Goal: Information Seeking & Learning: Find specific fact

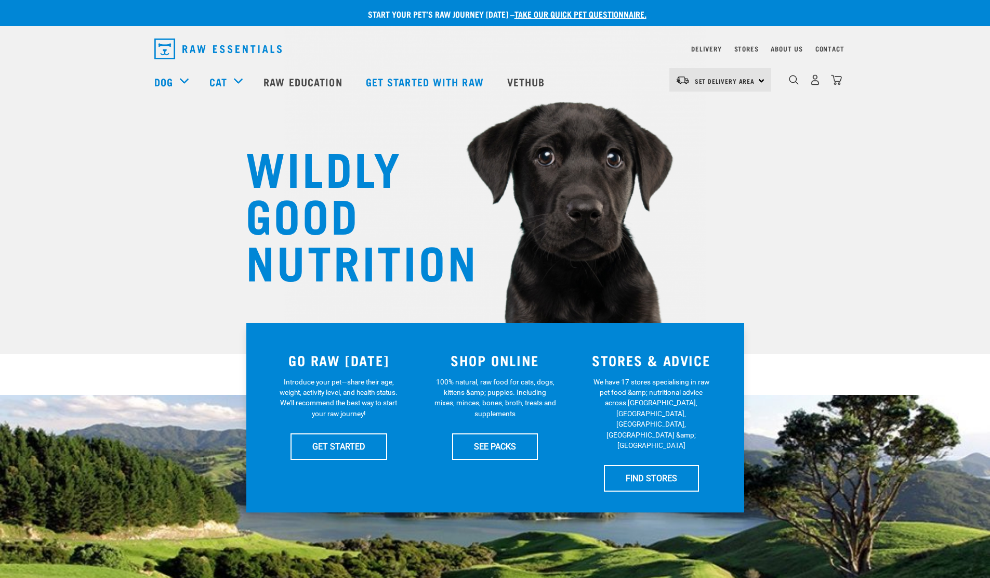
click at [796, 78] on div "dropdown navigation" at bounding box center [794, 79] width 11 height 11
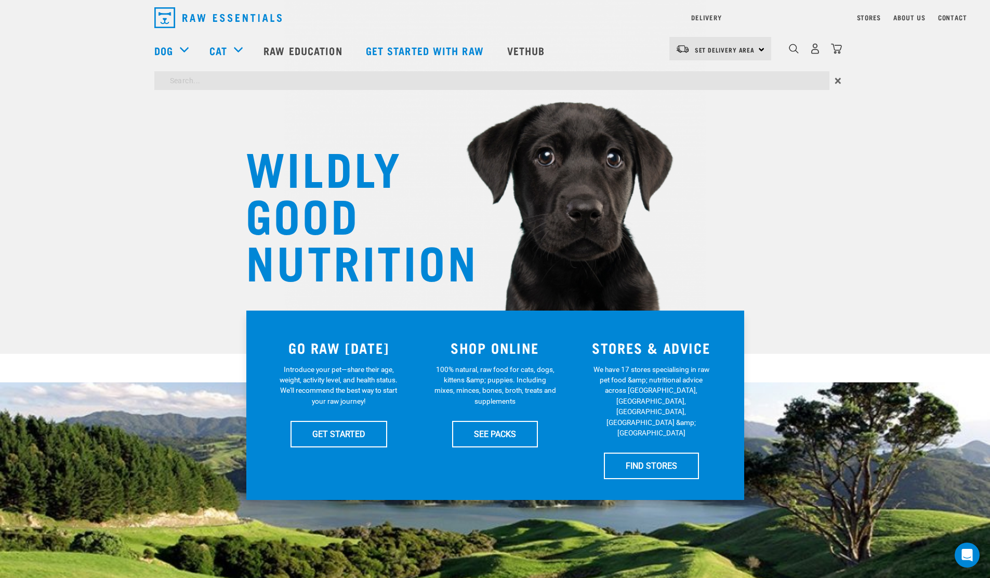
type input "mucosa"
click at [671, 75] on input "mucosa" at bounding box center [491, 80] width 675 height 19
click at [563, 85] on input "mucosa" at bounding box center [491, 80] width 675 height 19
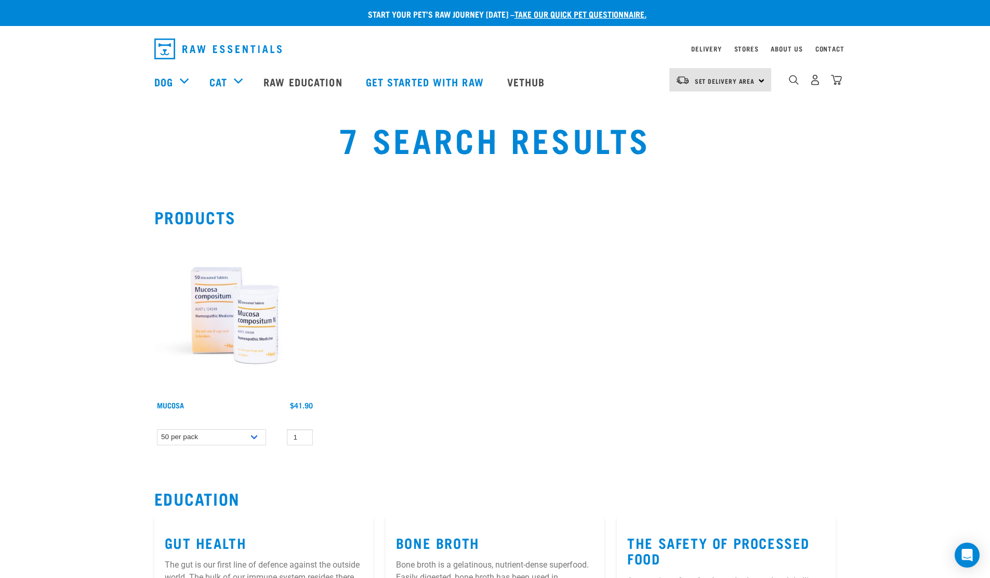
click at [247, 303] on img at bounding box center [234, 314] width 161 height 161
